Goal: Browse casually: Explore the website without a specific task or goal

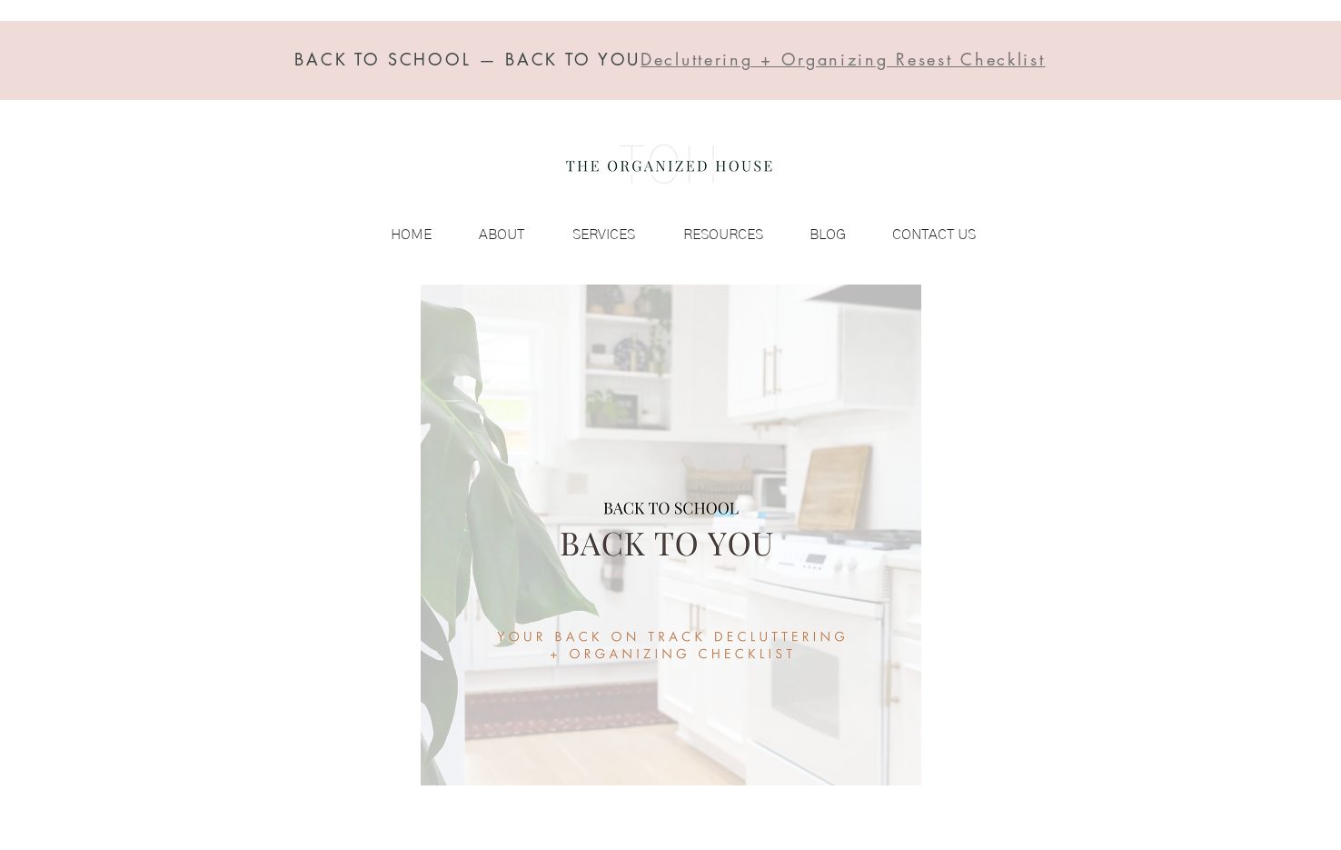
click at [649, 151] on img at bounding box center [669, 164] width 223 height 73
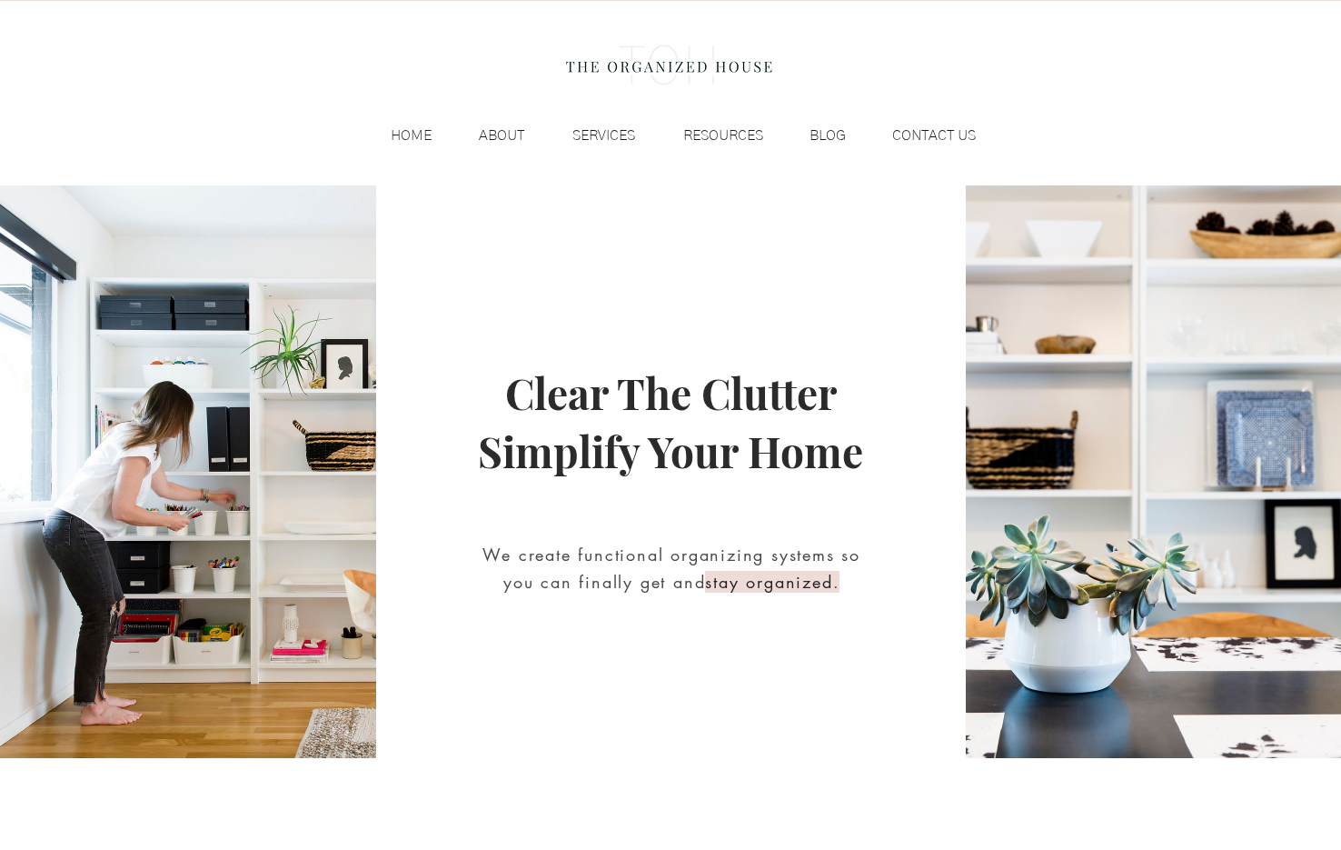
scroll to position [104, 0]
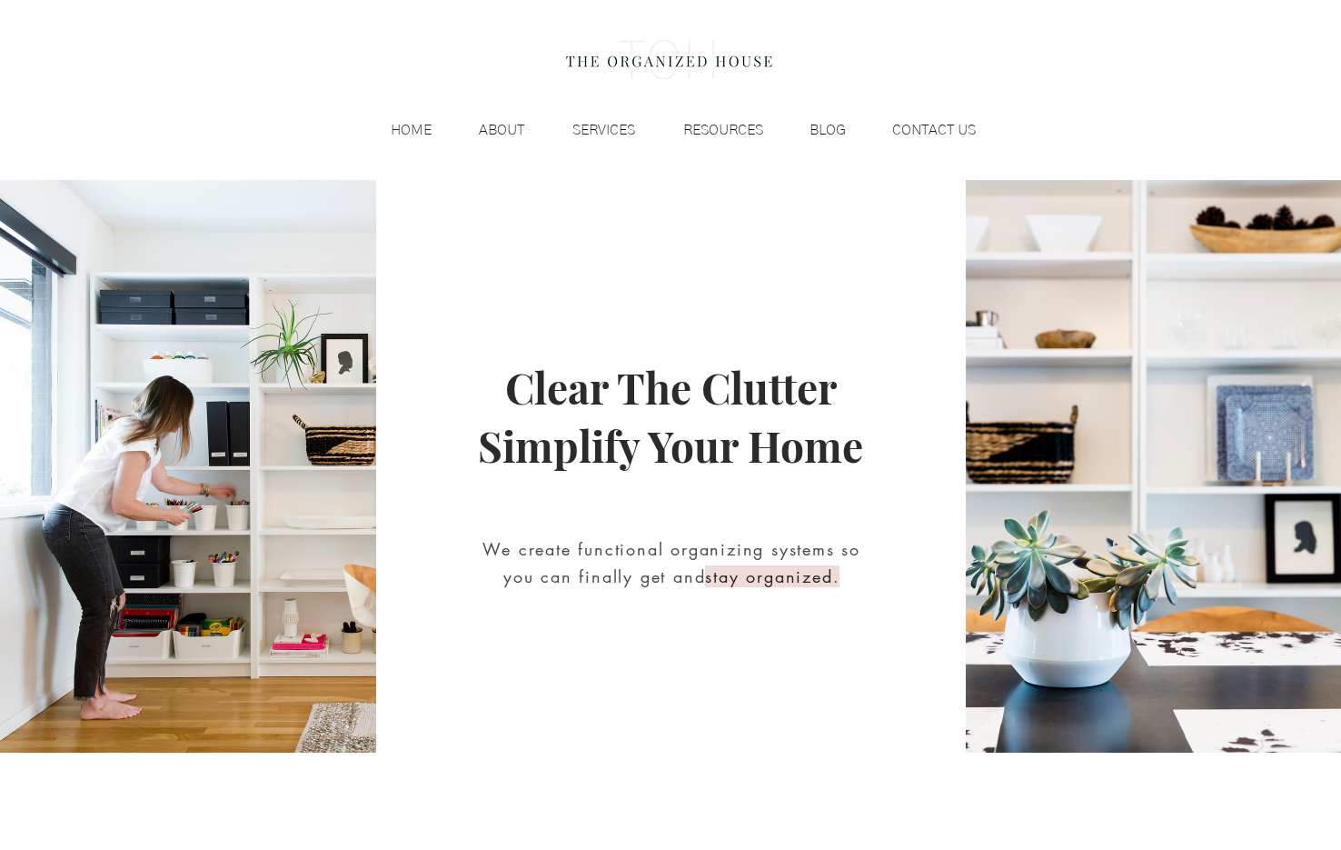
drag, startPoint x: 858, startPoint y: 426, endPoint x: 514, endPoint y: 382, distance: 346.3
click at [514, 382] on span "Clear The Clutter Simplify Your Home" at bounding box center [670, 416] width 385 height 114
copy span "Clear The Clutter Simplify Your Home"
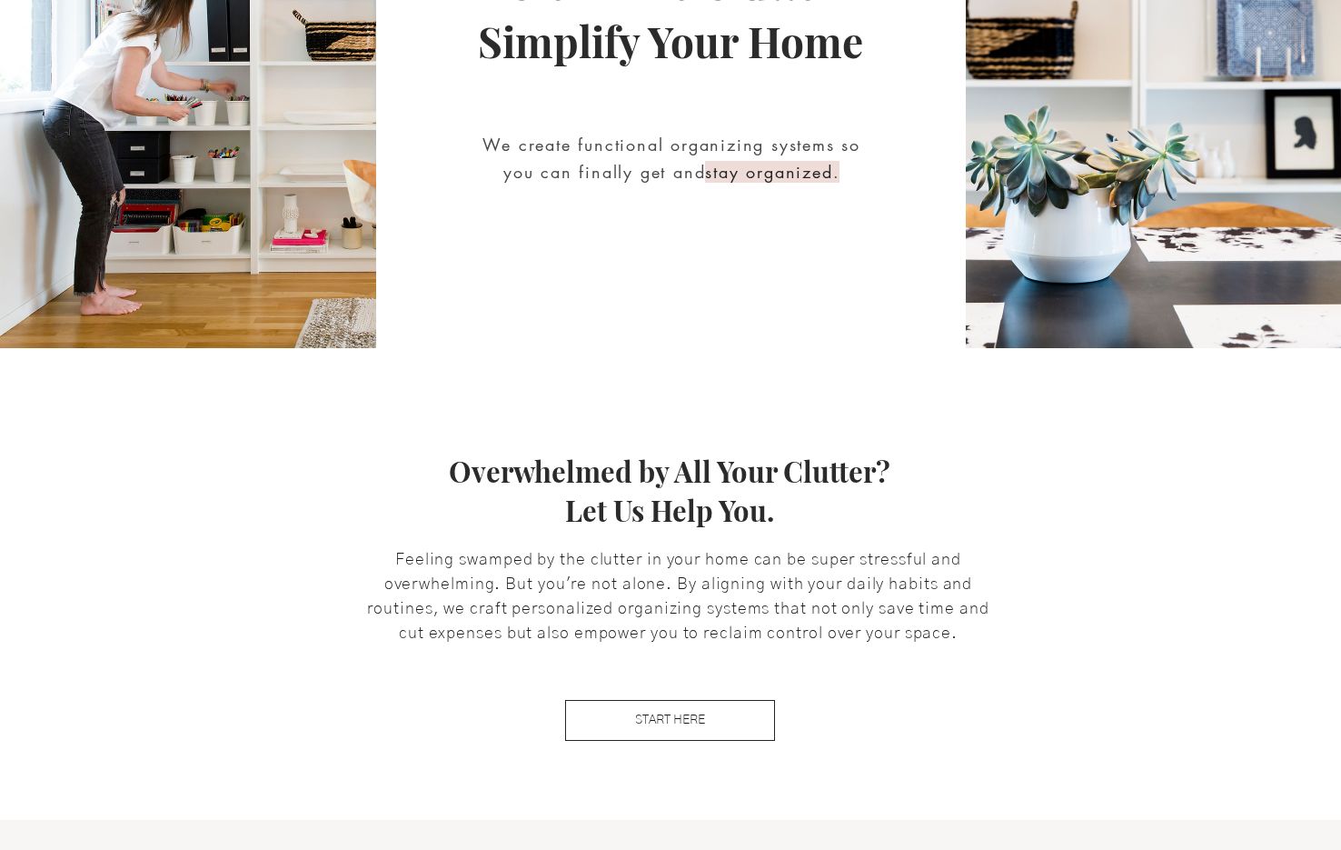
scroll to position [463, 0]
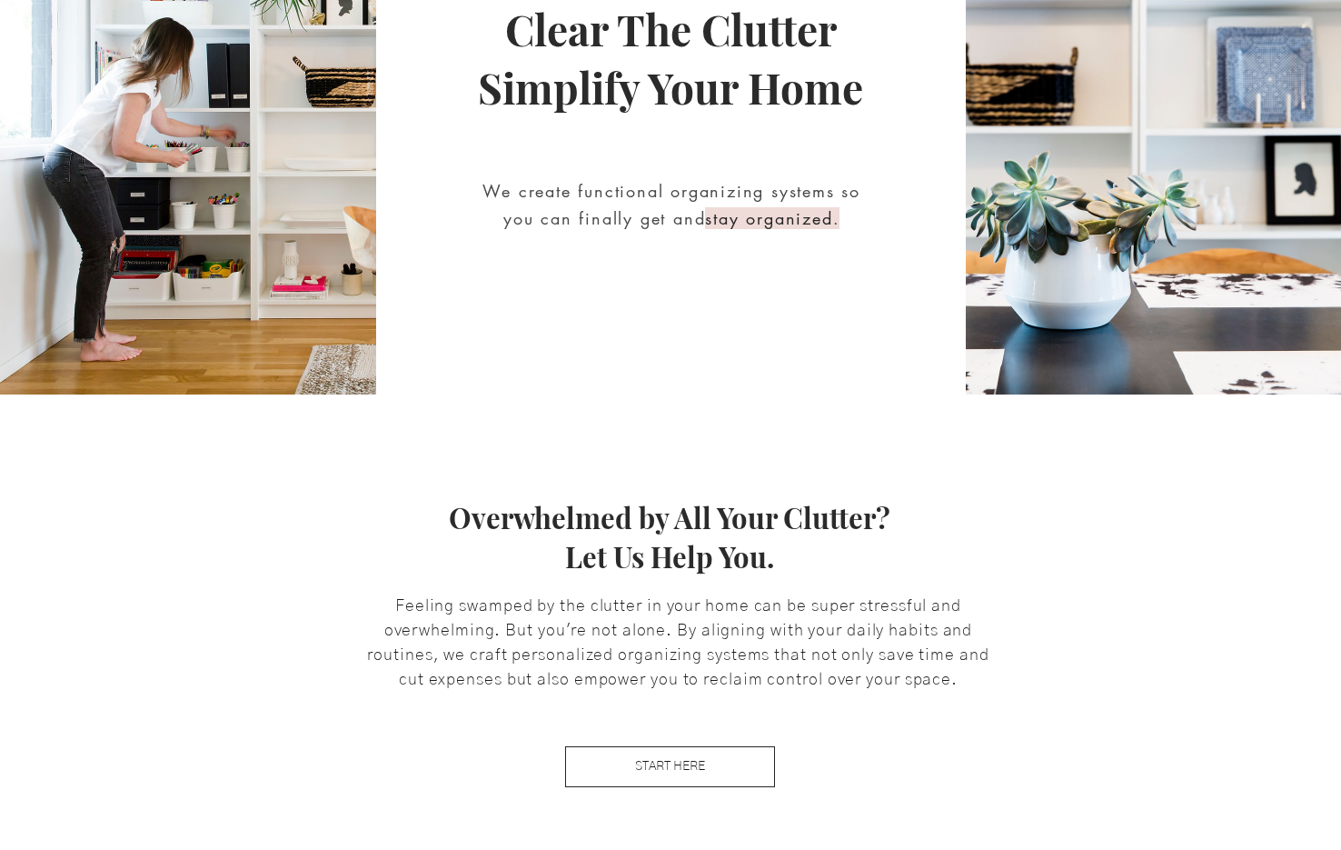
click at [889, 231] on div "main content" at bounding box center [671, 108] width 590 height 572
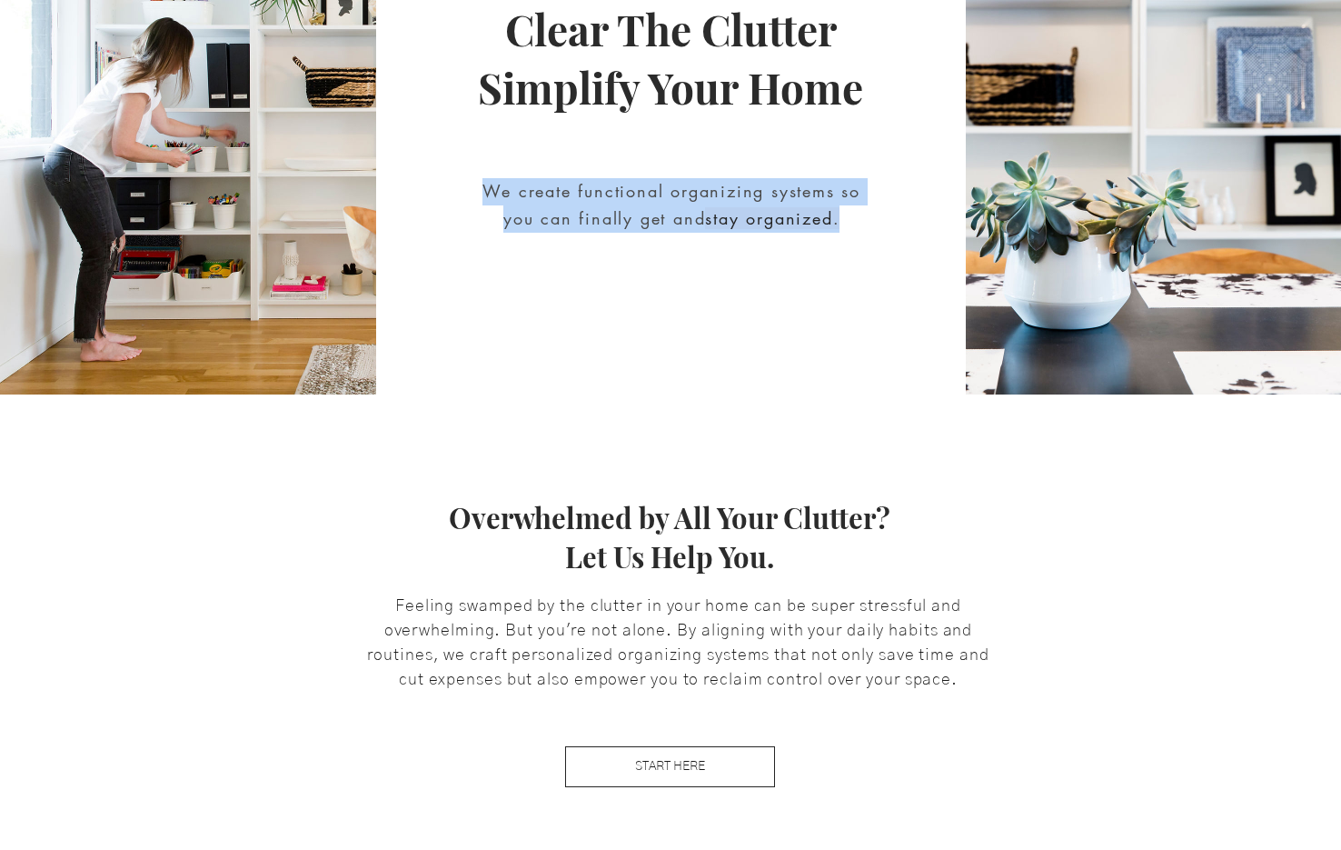
copy h2 "We create functional organizing systems so you can finally get and stay organiz…"
drag, startPoint x: 857, startPoint y: 215, endPoint x: 478, endPoint y: 201, distance: 379.2
click at [478, 201] on h2 "We create functional organizing systems so you can finally get and stay organiz…" at bounding box center [671, 205] width 391 height 55
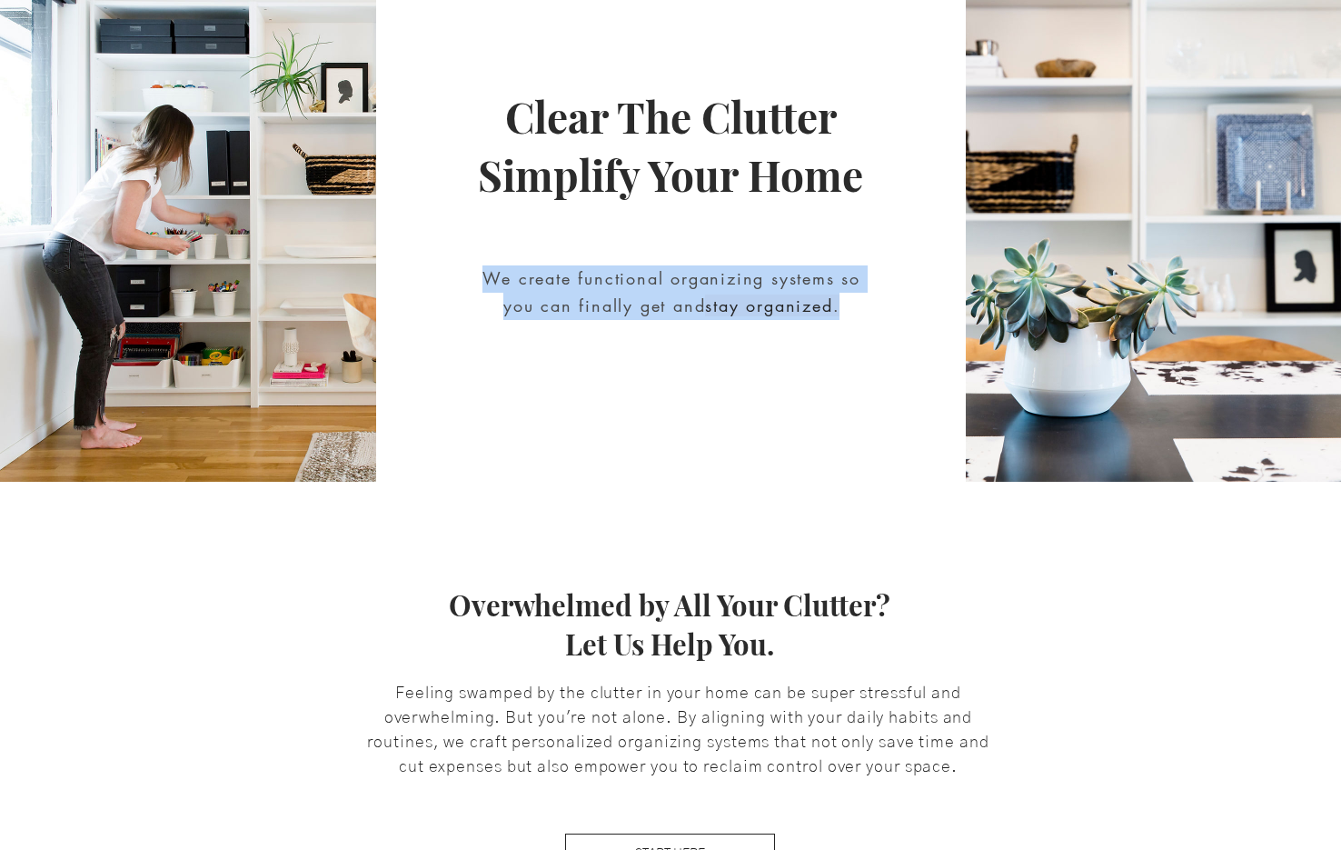
scroll to position [609, 0]
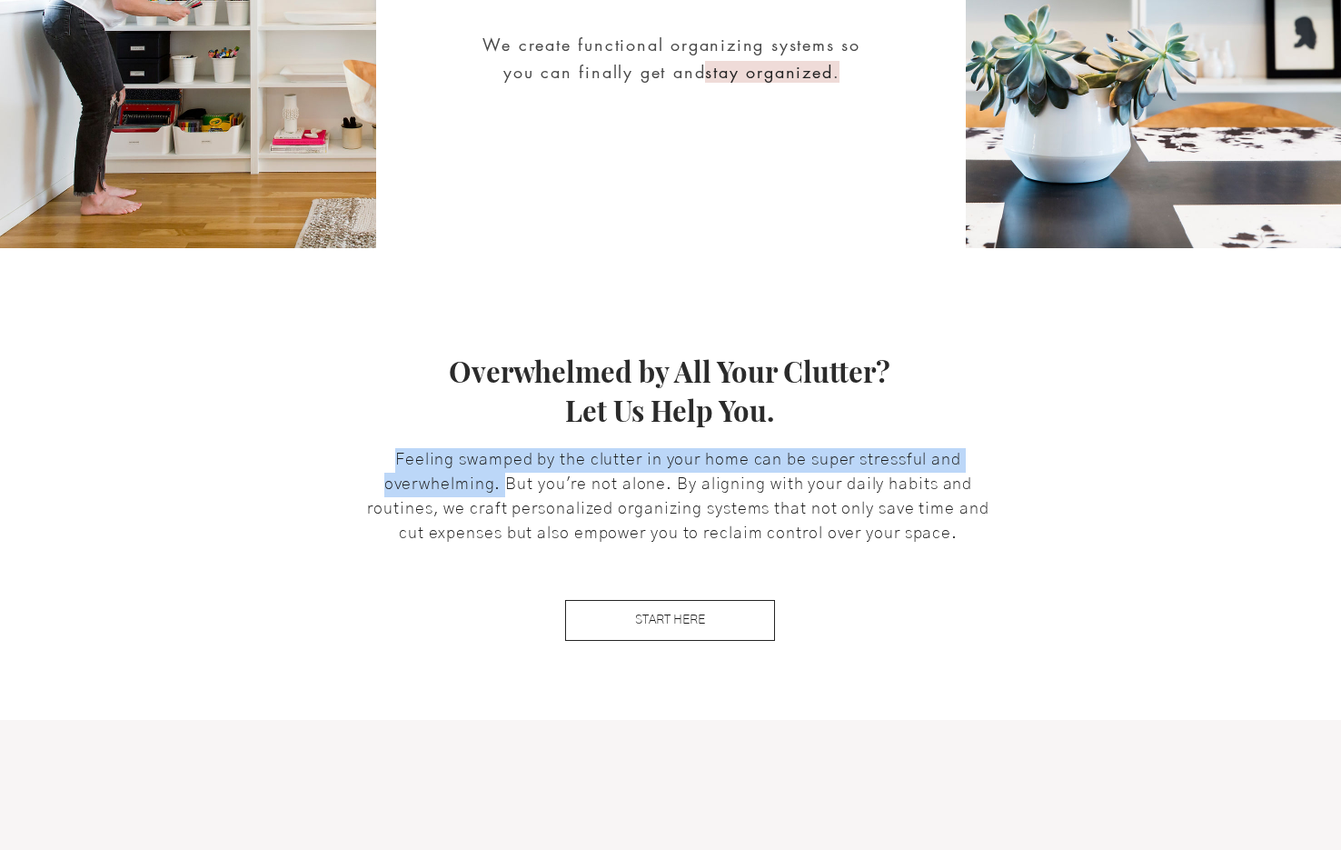
drag, startPoint x: 393, startPoint y: 453, endPoint x: 510, endPoint y: 483, distance: 121.2
click at [510, 483] on p "Feeling swamped by the clutter in your home can be super stressful and overwhel…" at bounding box center [678, 497] width 635 height 98
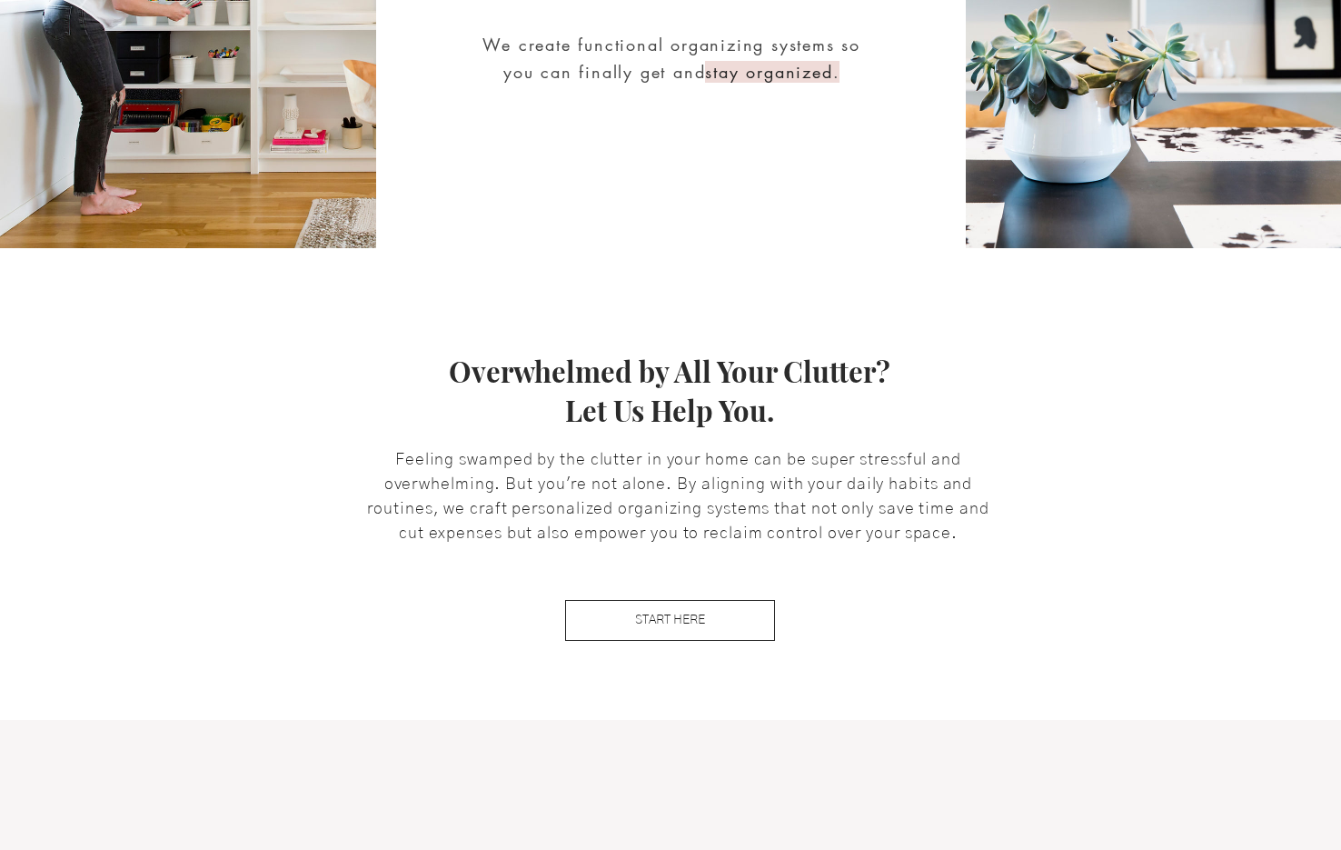
click at [573, 49] on span "We create functional organizing systems so you can finally get and" at bounding box center [671, 58] width 378 height 49
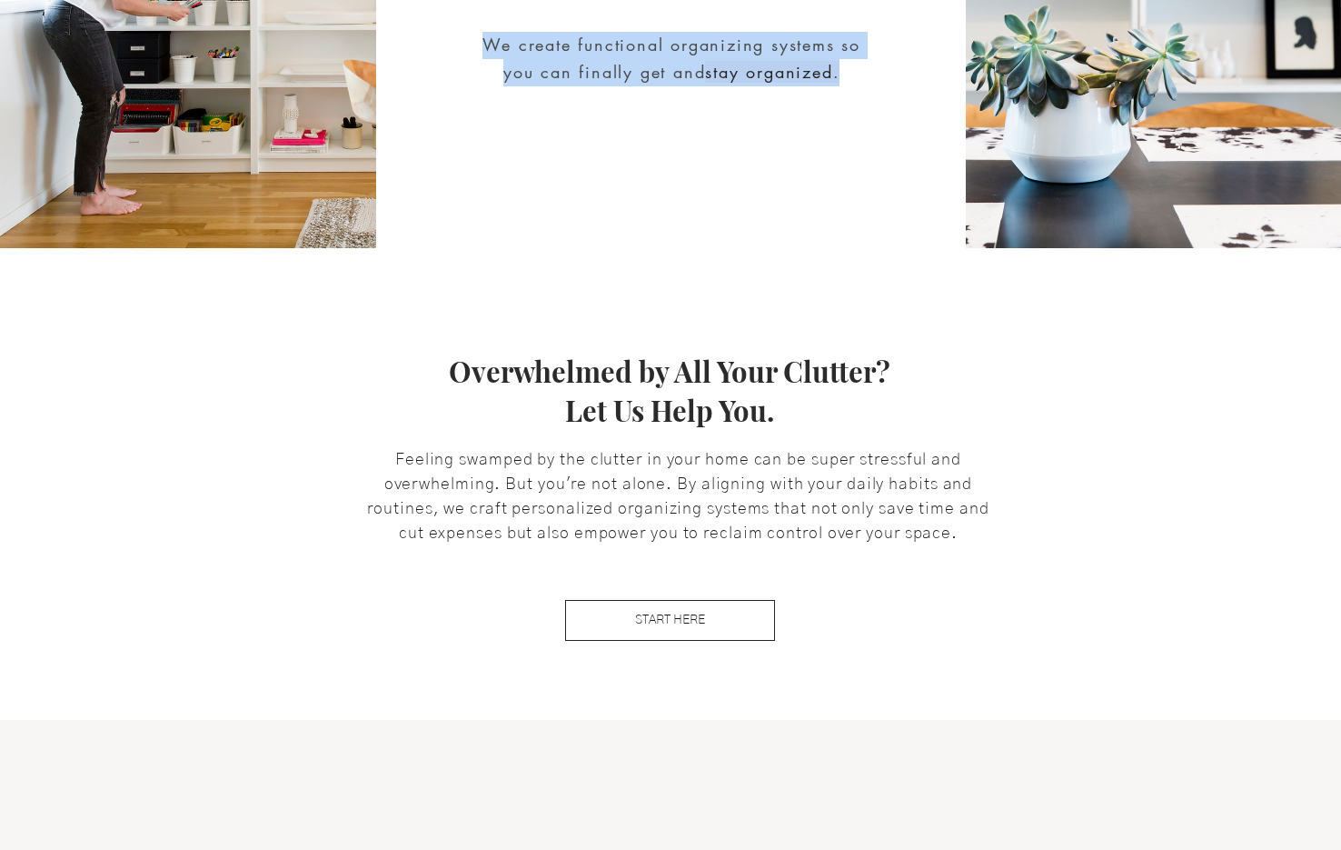
click at [573, 49] on span "We create functional organizing systems so you can finally get and" at bounding box center [671, 58] width 378 height 49
copy h2 "We create functional organizing systems so you can finally get and stay organiz…"
